Goal: Find specific page/section

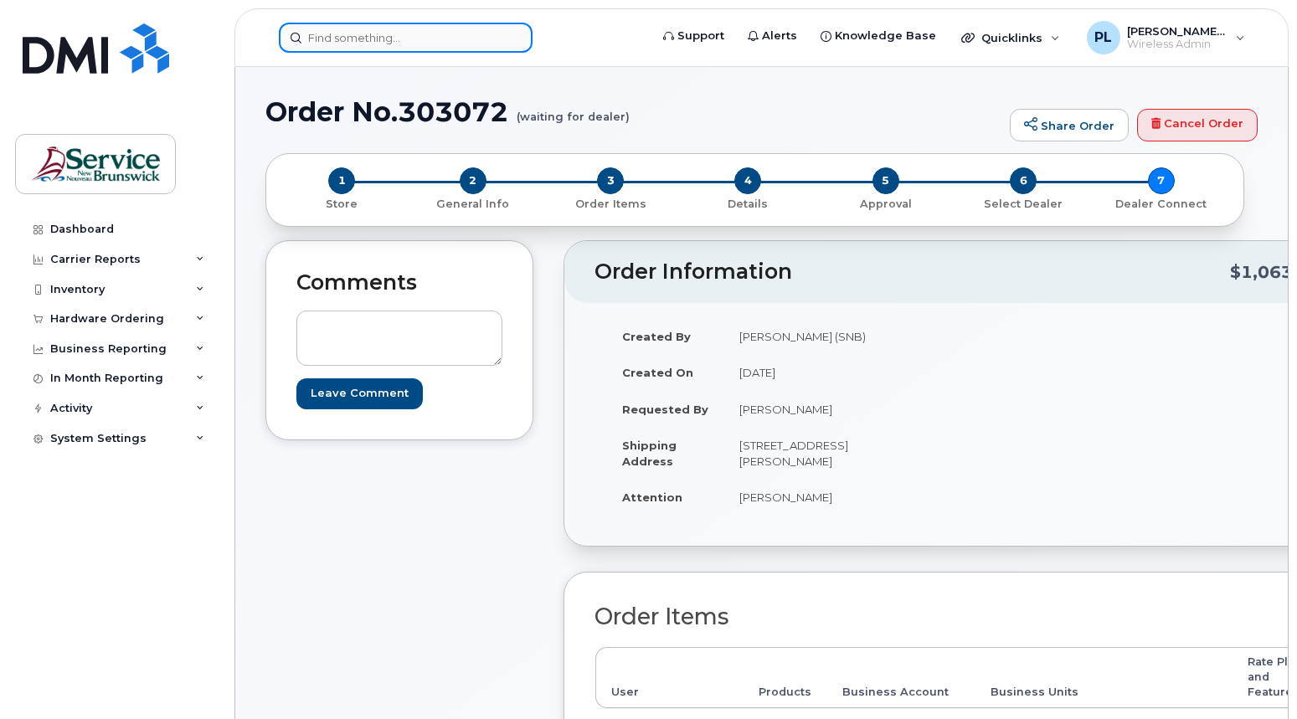
click at [424, 25] on input at bounding box center [406, 38] width 254 height 30
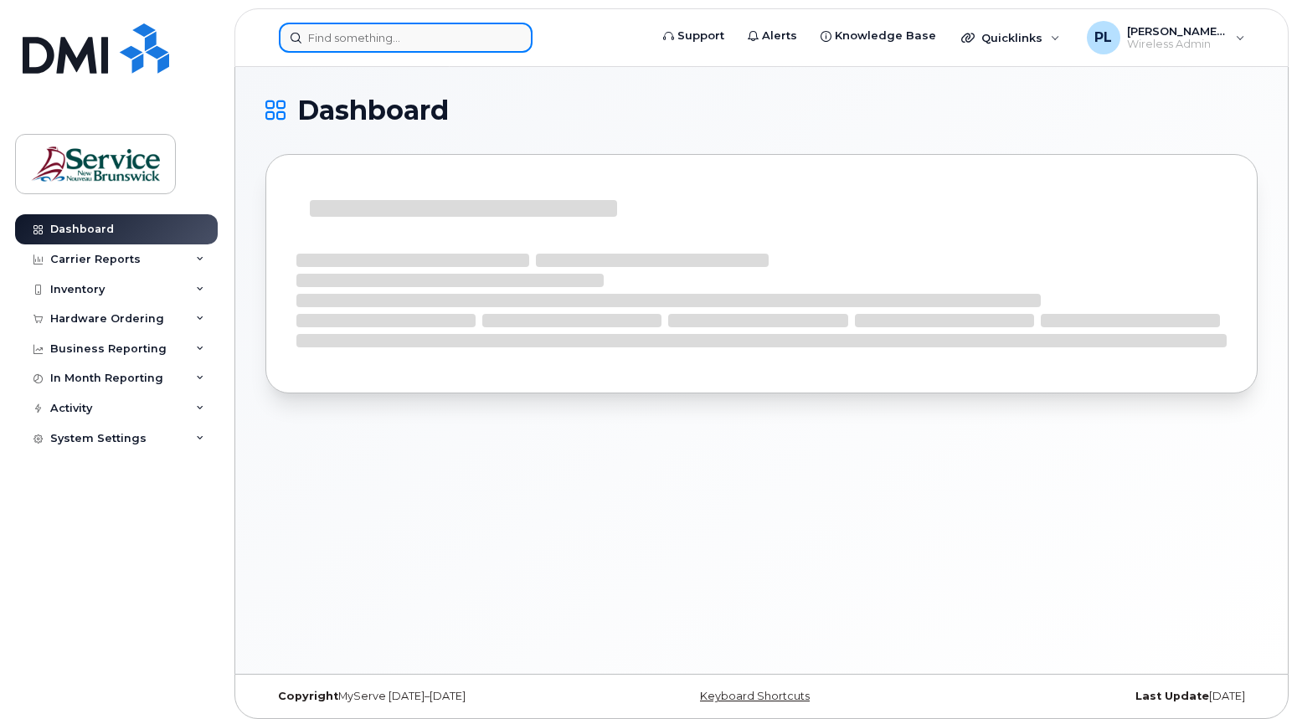
click at [406, 45] on input at bounding box center [406, 38] width 254 height 30
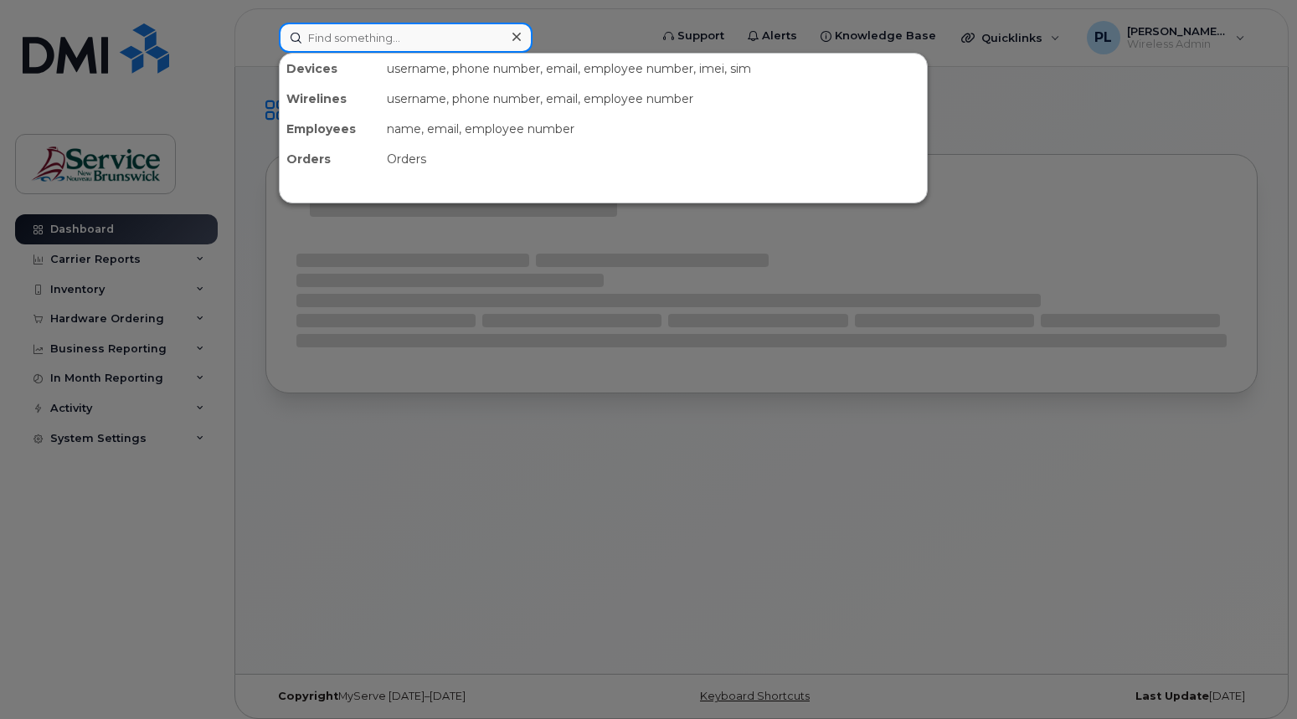
paste input "5066248525"
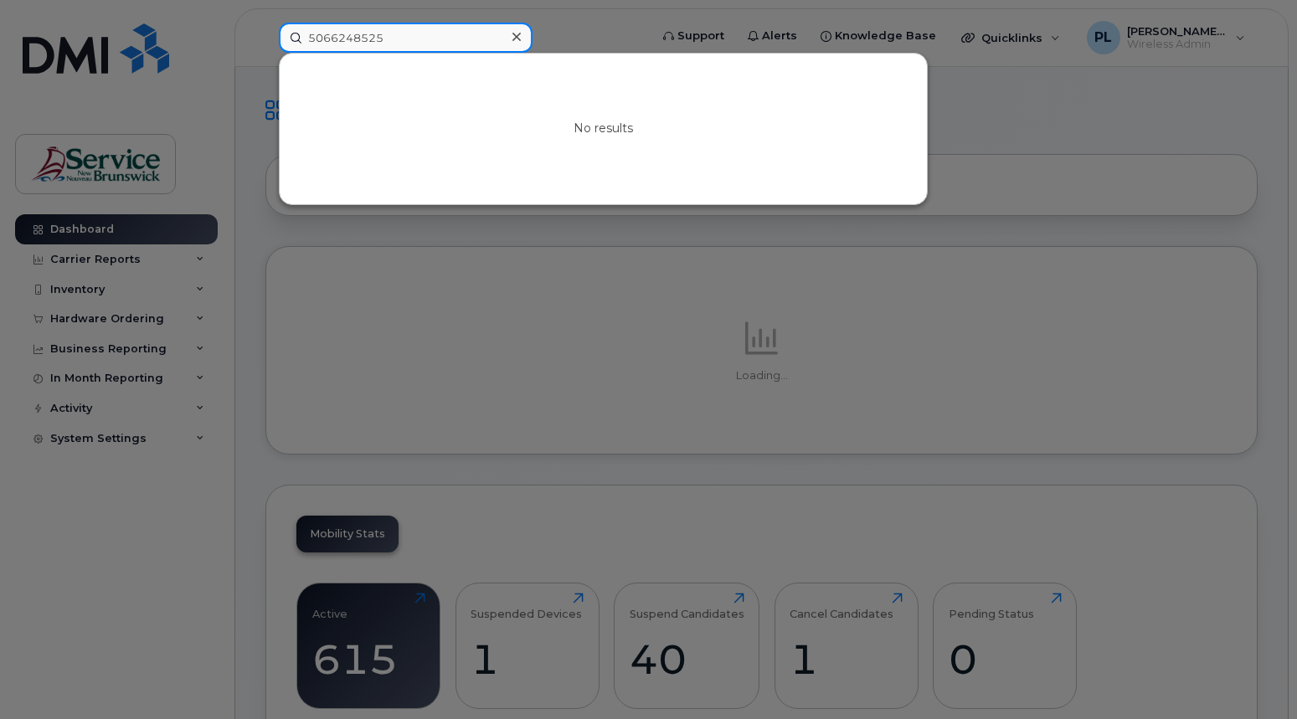
type input "5066248525"
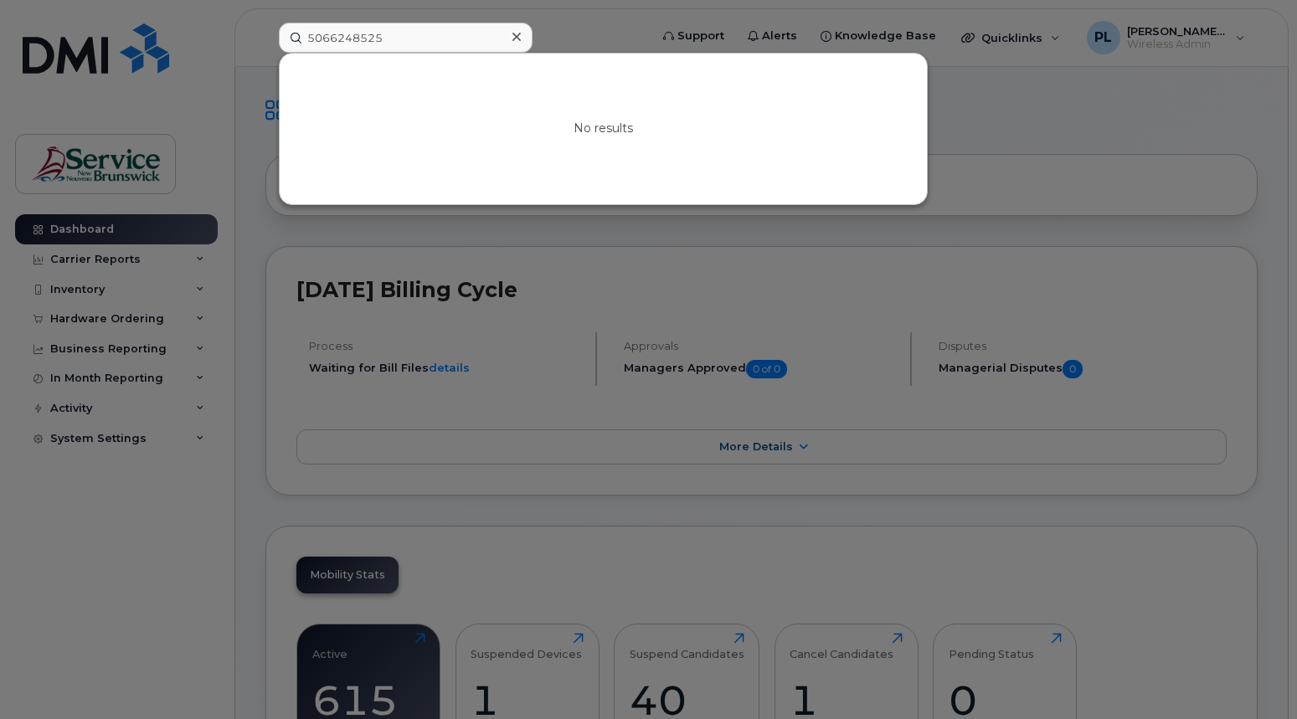
click at [554, 31] on div at bounding box center [648, 359] width 1297 height 719
click at [397, 36] on input "5066248525" at bounding box center [406, 38] width 254 height 30
click at [458, 94] on div "No results" at bounding box center [603, 129] width 647 height 151
click at [3, 85] on div at bounding box center [648, 359] width 1297 height 719
